Goal: Task Accomplishment & Management: Complete application form

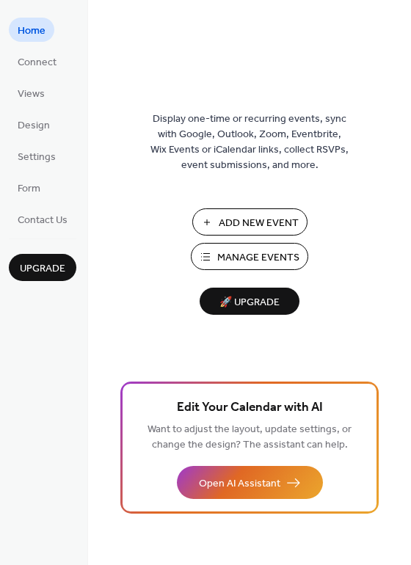
click at [252, 250] on span "Manage Events" at bounding box center [258, 257] width 82 height 15
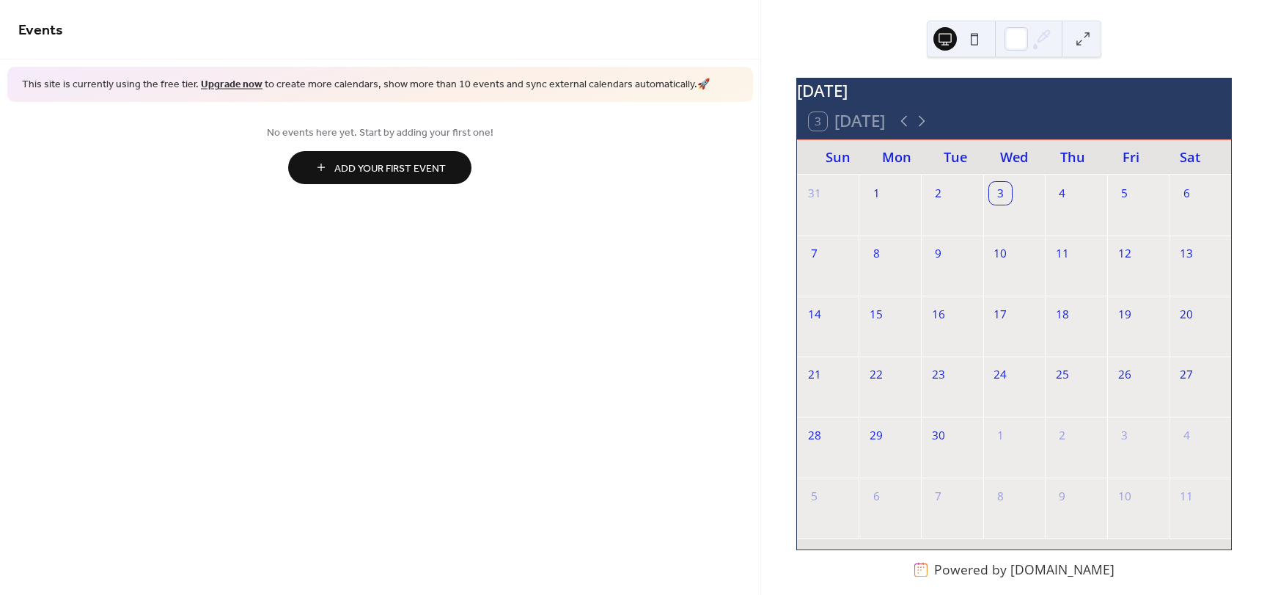
click at [310, 164] on button "Add Your First Event" at bounding box center [379, 167] width 183 height 33
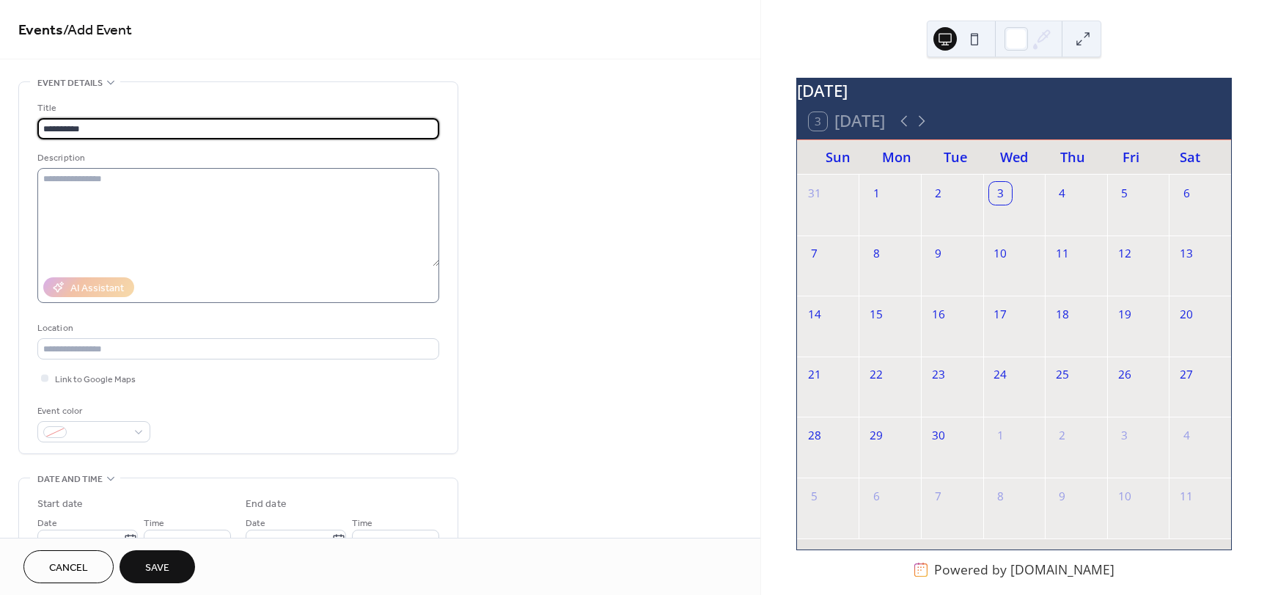
type input "**********"
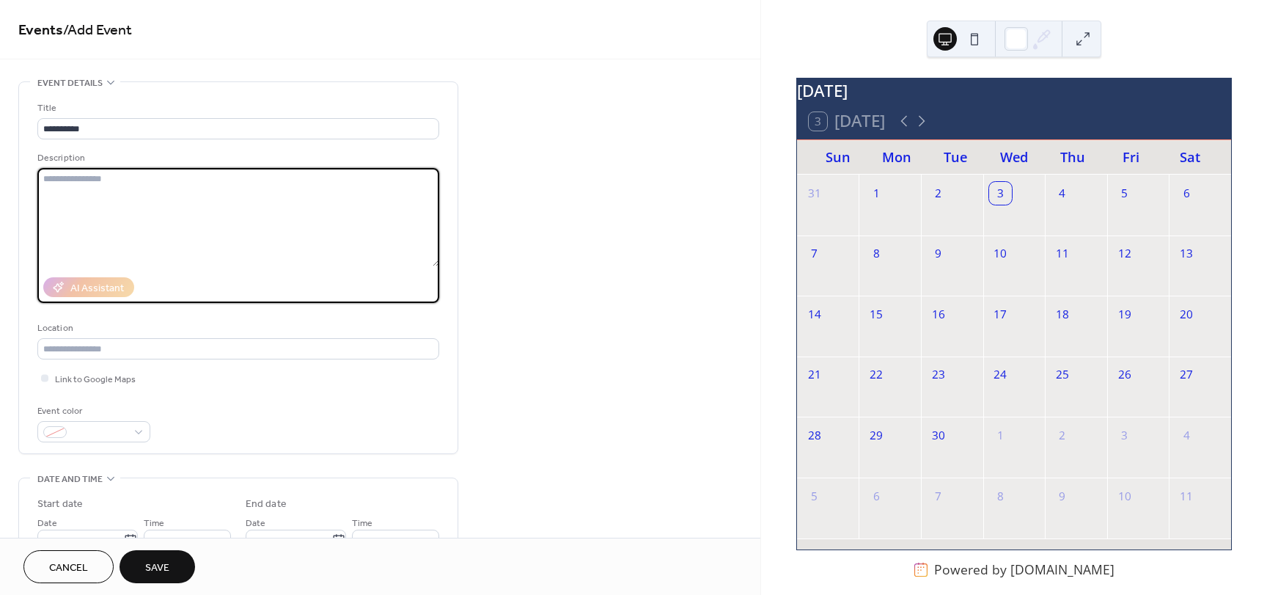
click at [164, 188] on textarea at bounding box center [238, 217] width 402 height 98
type textarea "*****"
click at [134, 358] on input "text" at bounding box center [238, 348] width 402 height 21
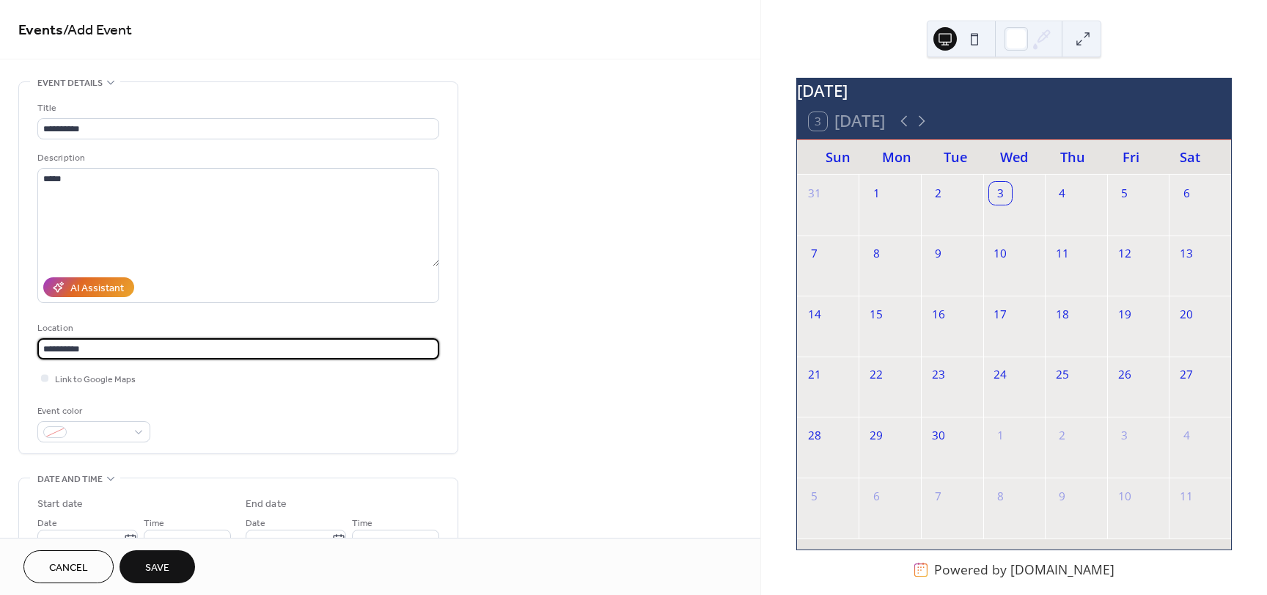
type input "**********"
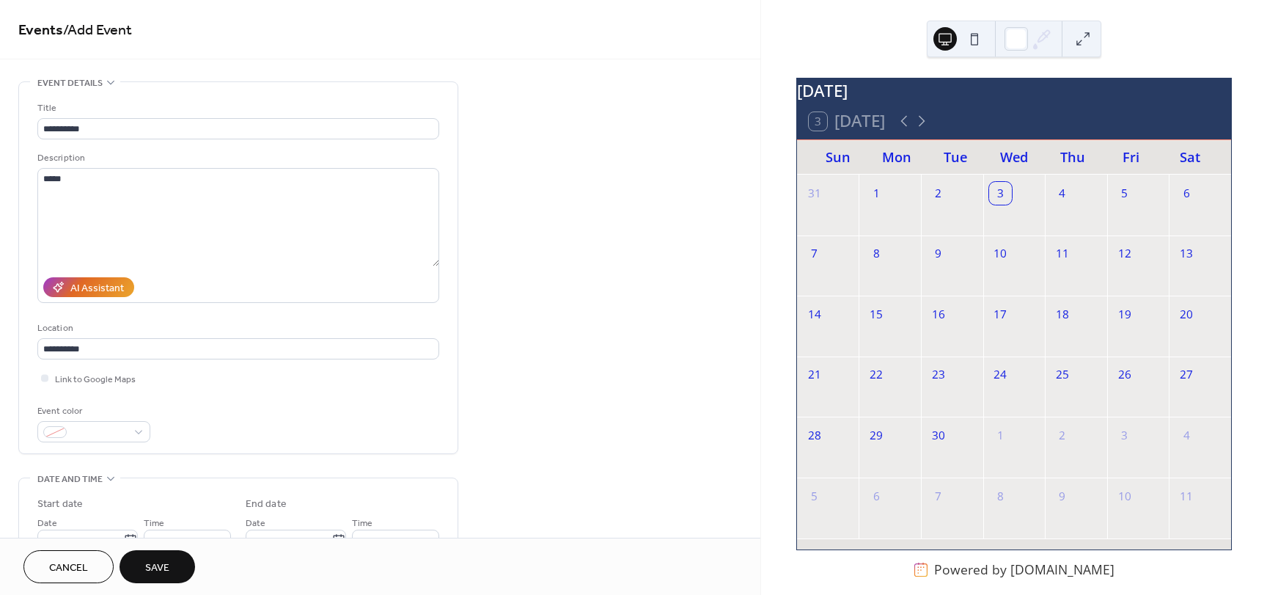
click at [1077, 206] on div "4" at bounding box center [1076, 191] width 62 height 33
click at [1066, 204] on div "4" at bounding box center [1063, 193] width 23 height 23
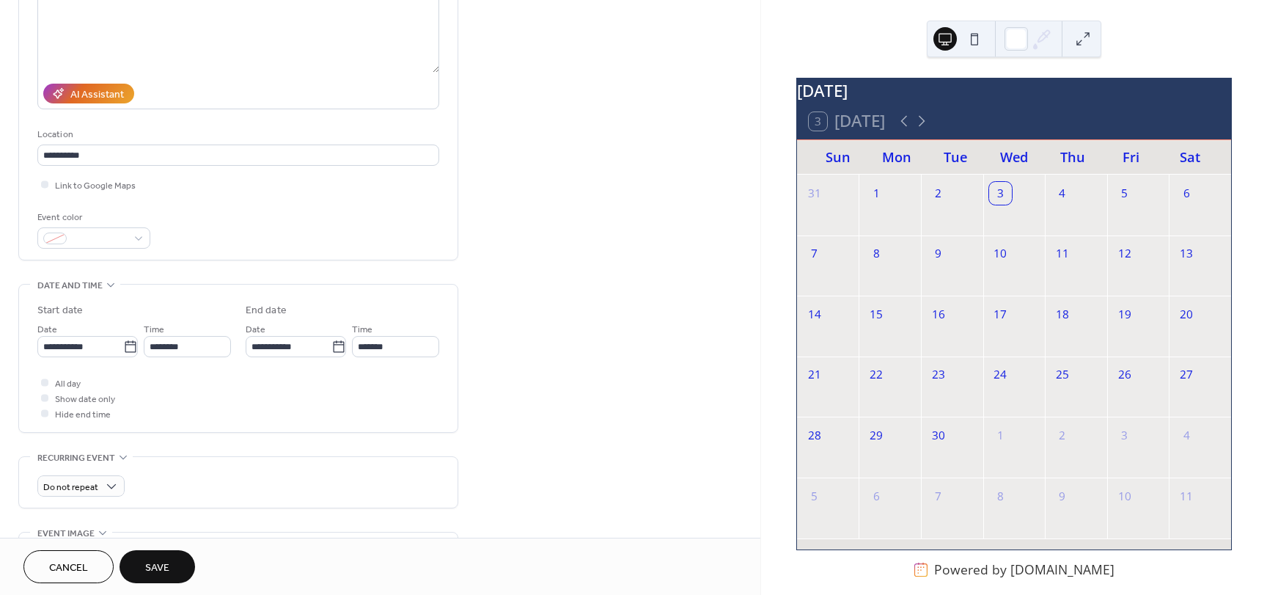
scroll to position [220, 0]
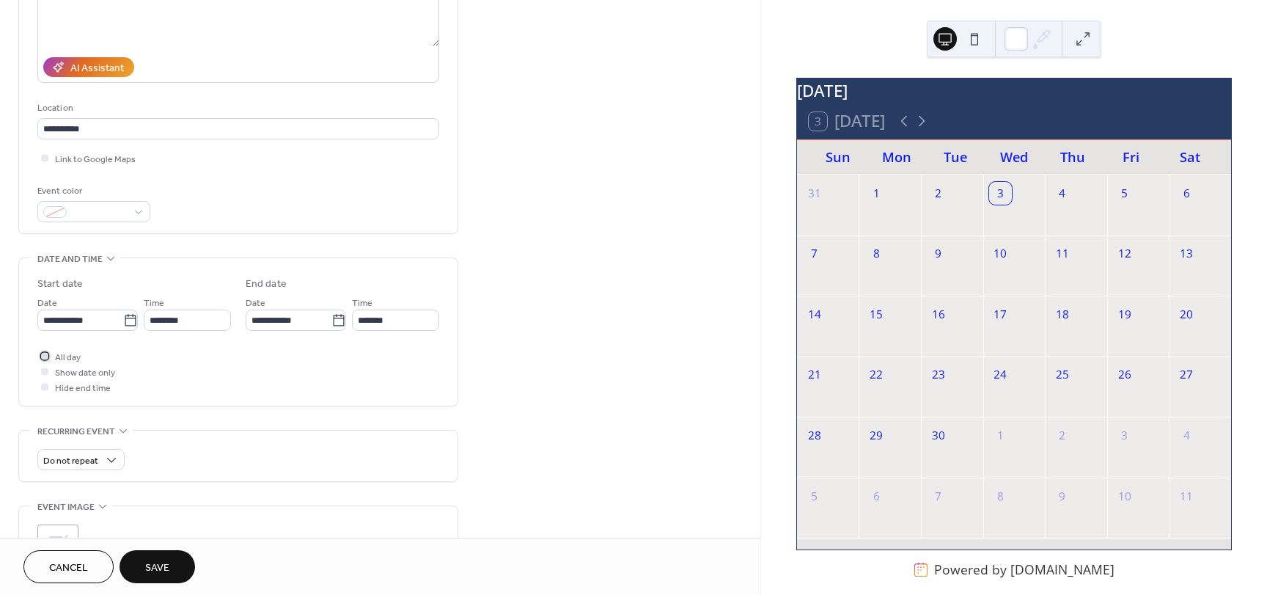
click at [62, 357] on span "All day" at bounding box center [68, 357] width 26 height 15
click at [51, 373] on div at bounding box center [44, 371] width 15 height 15
click at [46, 372] on div at bounding box center [44, 370] width 7 height 7
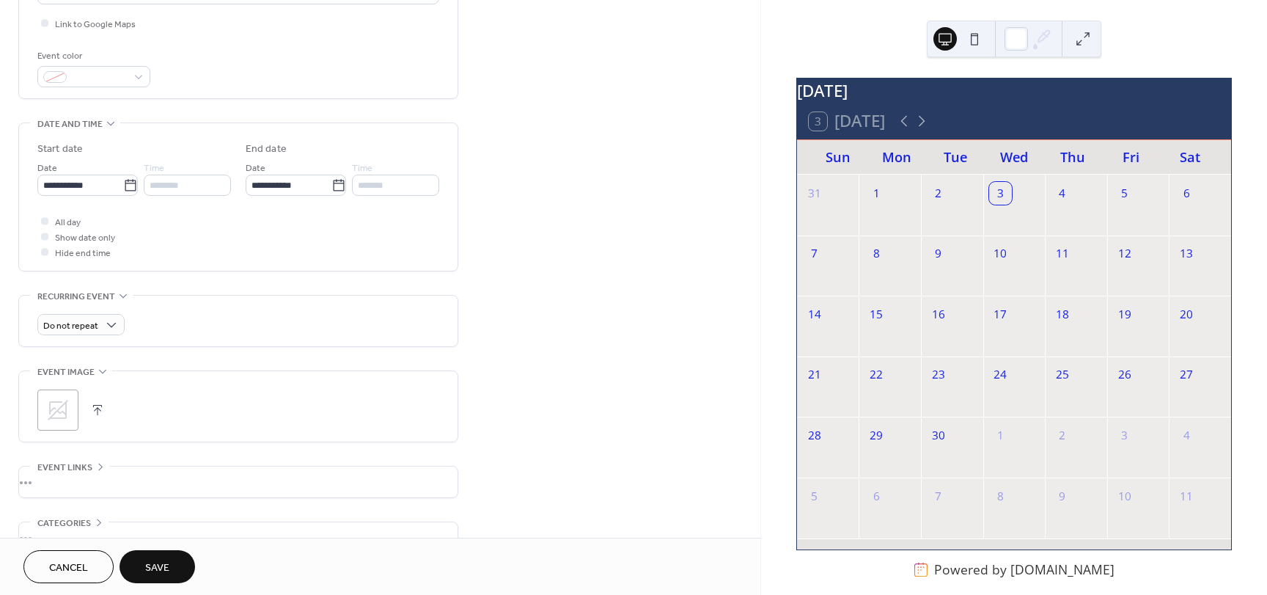
scroll to position [440, 0]
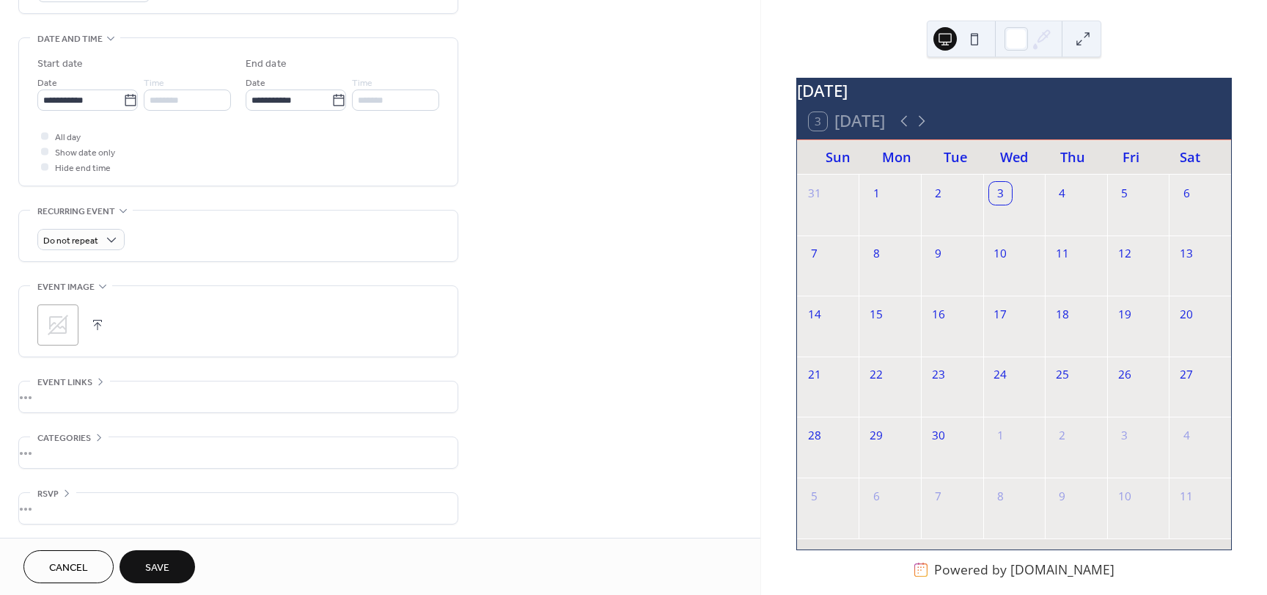
click at [172, 566] on button "Save" at bounding box center [158, 566] width 76 height 33
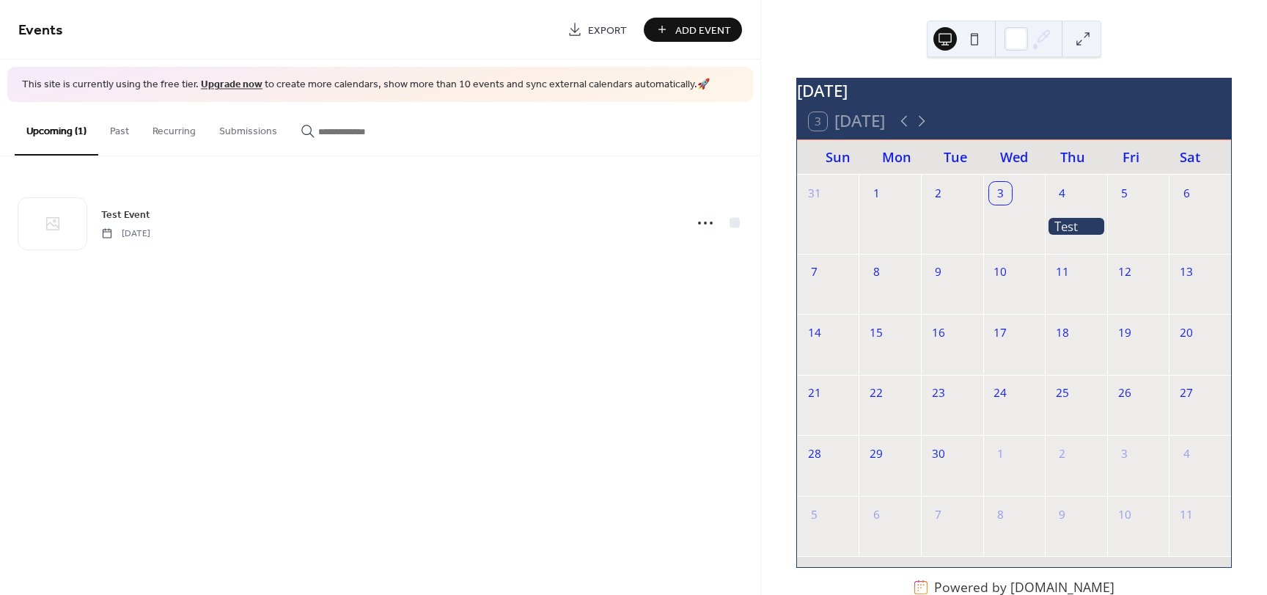
click at [117, 137] on button "Past" at bounding box center [119, 128] width 43 height 52
